Goal: Check status: Check status

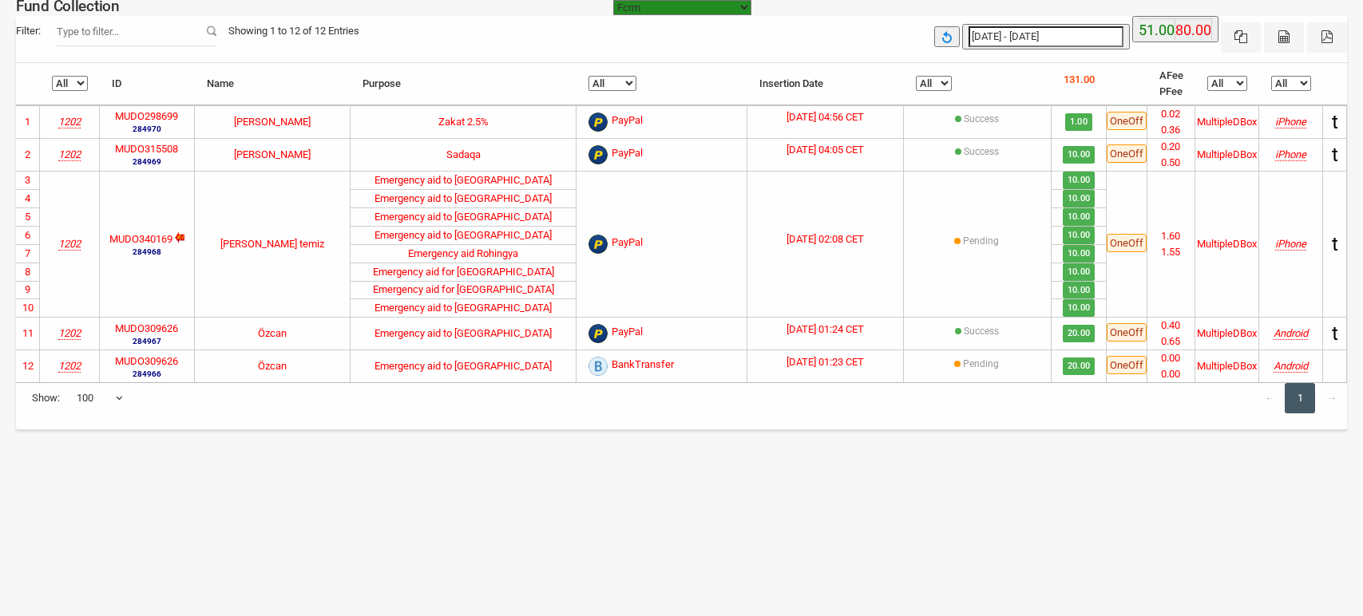
select select "100"
type input "[DATE]"
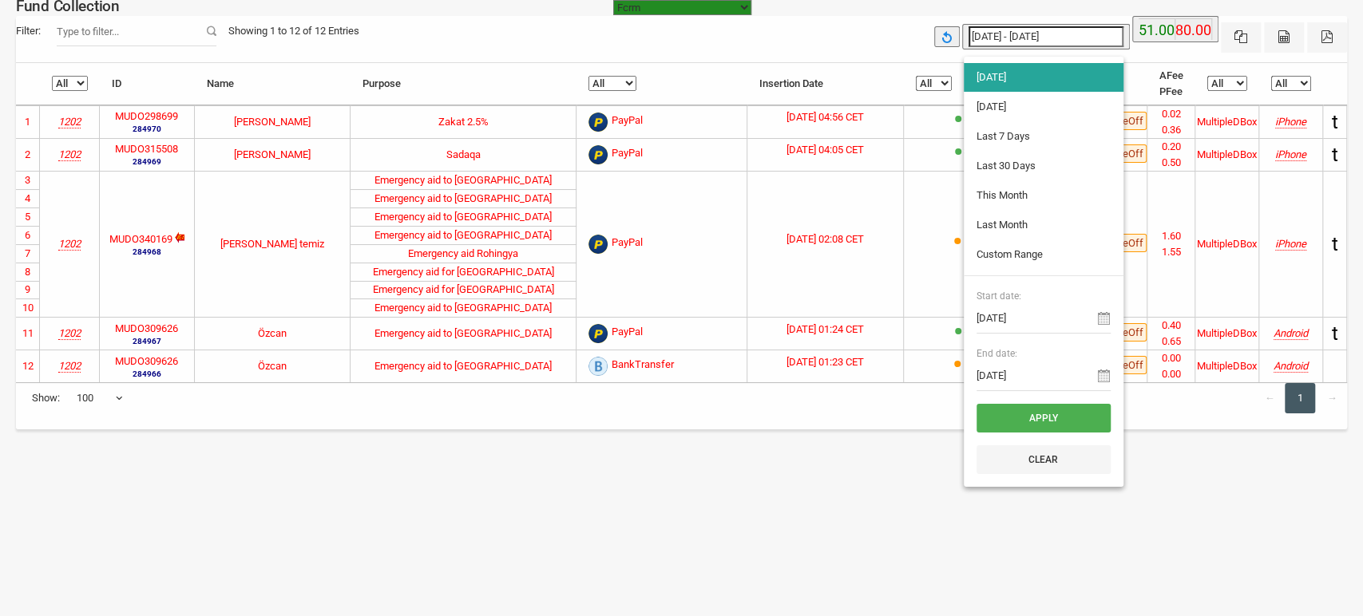
click at [996, 30] on input "[DATE] - [DATE]" at bounding box center [1045, 36] width 155 height 21
type input "[DATE]"
click at [984, 106] on li "[DATE]" at bounding box center [1044, 107] width 160 height 29
type input "[DATE] - [DATE]"
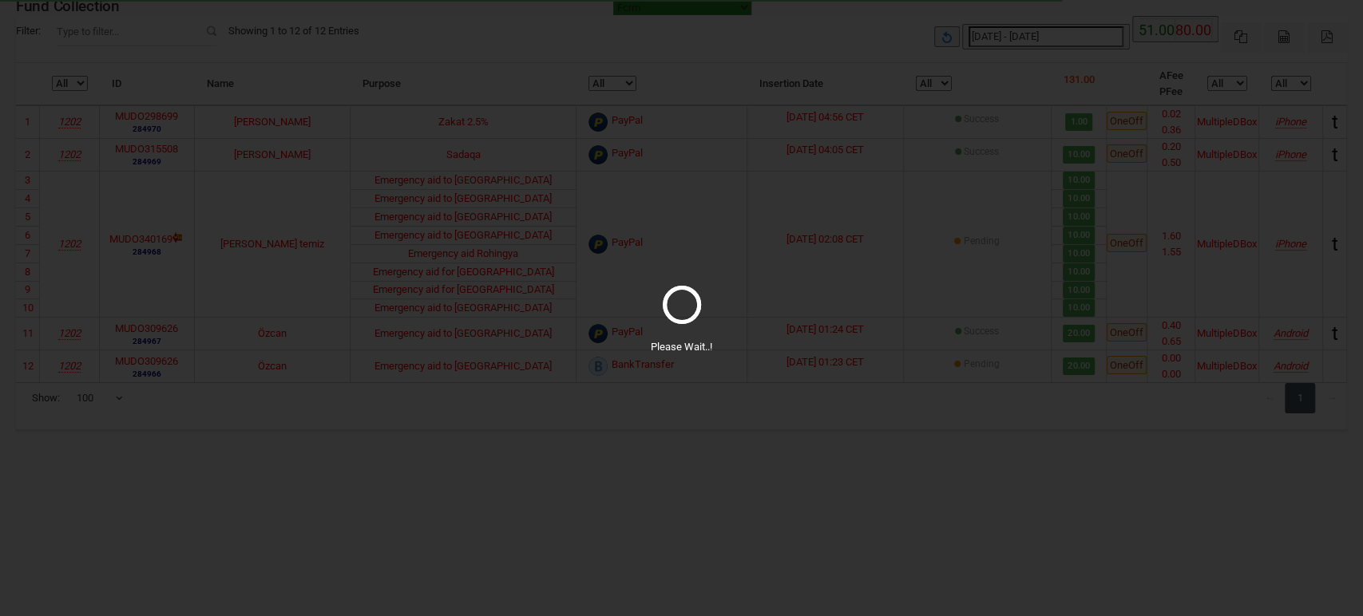
select select "100"
